Goal: Task Accomplishment & Management: Use online tool/utility

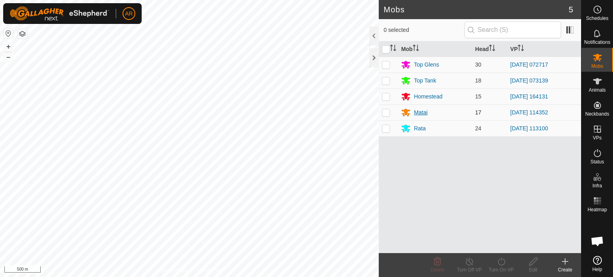
click at [419, 113] on div "Matai" at bounding box center [421, 113] width 14 height 8
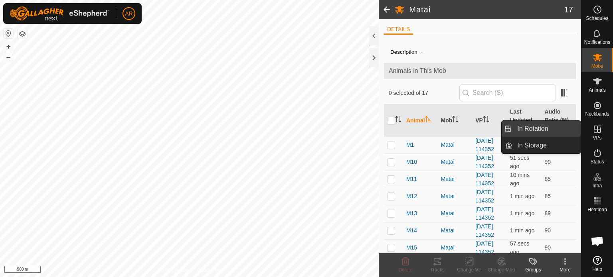
click at [555, 128] on link "In Rotation" at bounding box center [546, 129] width 68 height 16
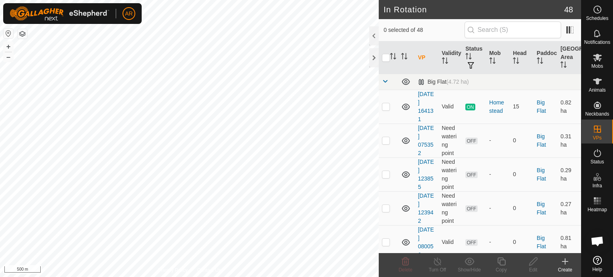
click at [567, 263] on icon at bounding box center [565, 262] width 10 height 10
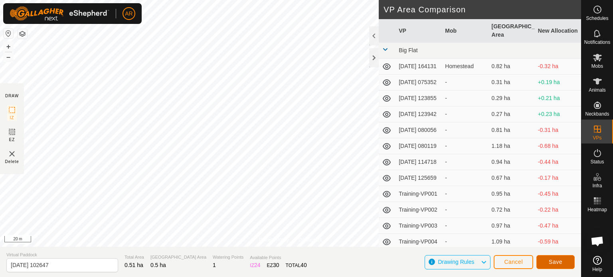
click at [549, 263] on span "Save" at bounding box center [556, 262] width 14 height 6
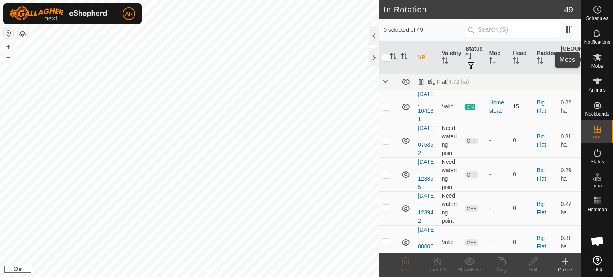
click at [597, 60] on icon at bounding box center [598, 58] width 10 height 10
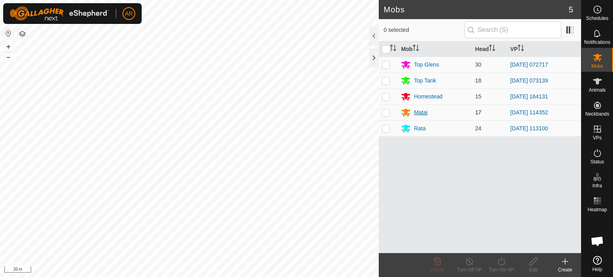
click at [417, 111] on div "Matai" at bounding box center [421, 113] width 14 height 8
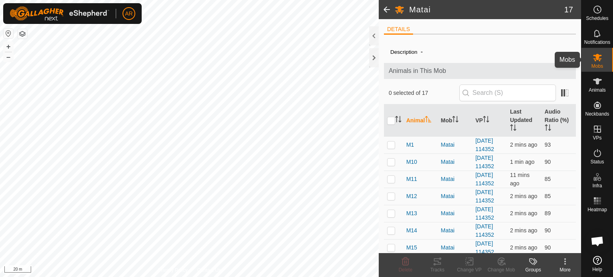
click at [596, 59] on icon at bounding box center [597, 58] width 9 height 8
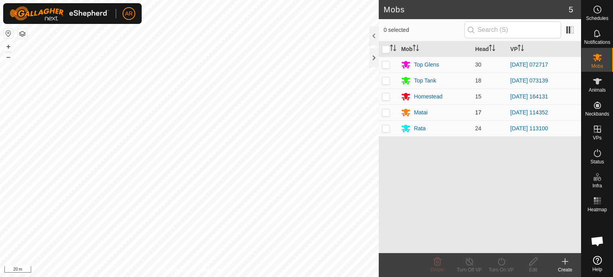
click at [384, 113] on p-checkbox at bounding box center [386, 112] width 8 height 6
checkbox input "true"
click at [499, 263] on icon at bounding box center [501, 262] width 10 height 10
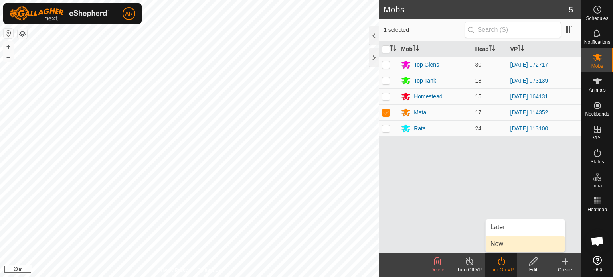
click at [497, 244] on link "Now" at bounding box center [525, 244] width 79 height 16
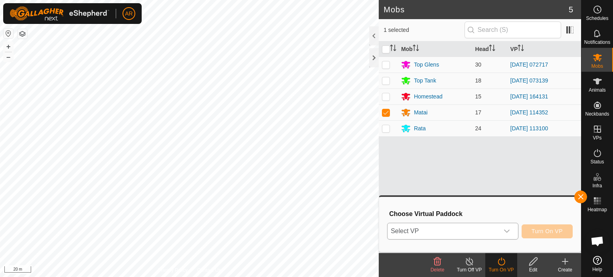
click at [502, 233] on div "dropdown trigger" at bounding box center [507, 231] width 16 height 16
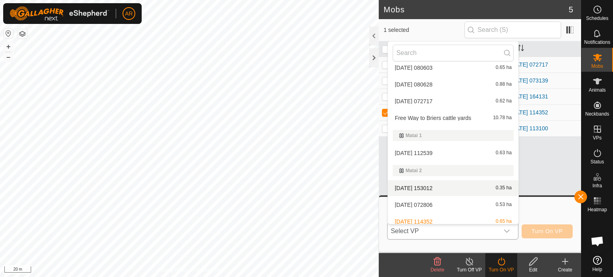
scroll to position [368, 0]
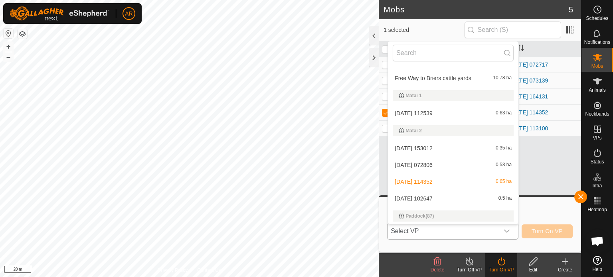
click at [445, 198] on li "[DATE] 102647 0.5 ha" at bounding box center [453, 199] width 130 height 16
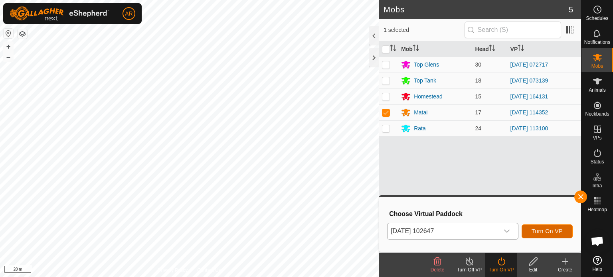
click at [552, 232] on span "Turn On VP" at bounding box center [547, 231] width 31 height 6
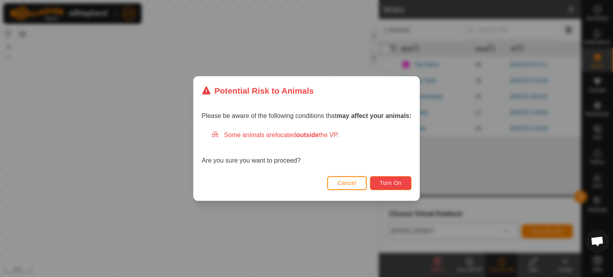
click at [397, 188] on button "Turn On" at bounding box center [390, 183] width 41 height 14
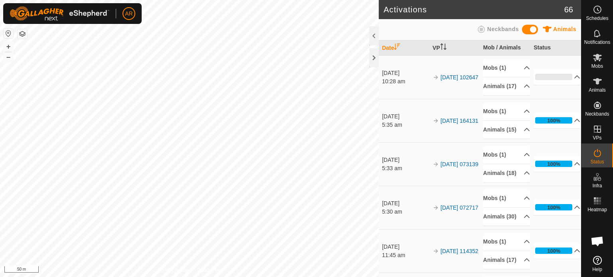
click at [330, 277] on html "AR Schedules Notifications Mobs Animals Neckbands VPs Status Infra Heatmap Help…" at bounding box center [306, 138] width 613 height 277
click at [204, 277] on html "AR Schedules Notifications Mobs Animals Neckbands VPs Status Infra Heatmap Help…" at bounding box center [306, 138] width 613 height 277
click at [414, 154] on div "Activations 66 Animals Neckbands Date VP Mob / Animals Status [DATE] 10:28 am 2…" at bounding box center [290, 138] width 581 height 277
click at [318, 277] on html "AR Schedules Notifications Mobs Animals Neckbands VPs Status Infra Heatmap Help…" at bounding box center [306, 138] width 613 height 277
